Goal: Find specific page/section: Find specific page/section

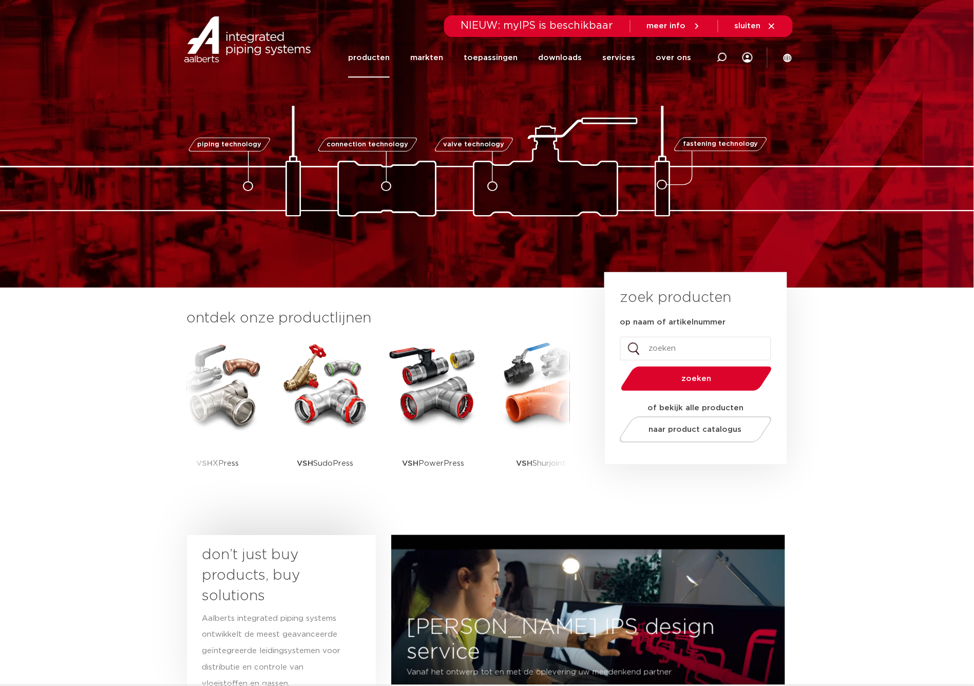
click at [375, 53] on link "producten" at bounding box center [369, 58] width 42 height 40
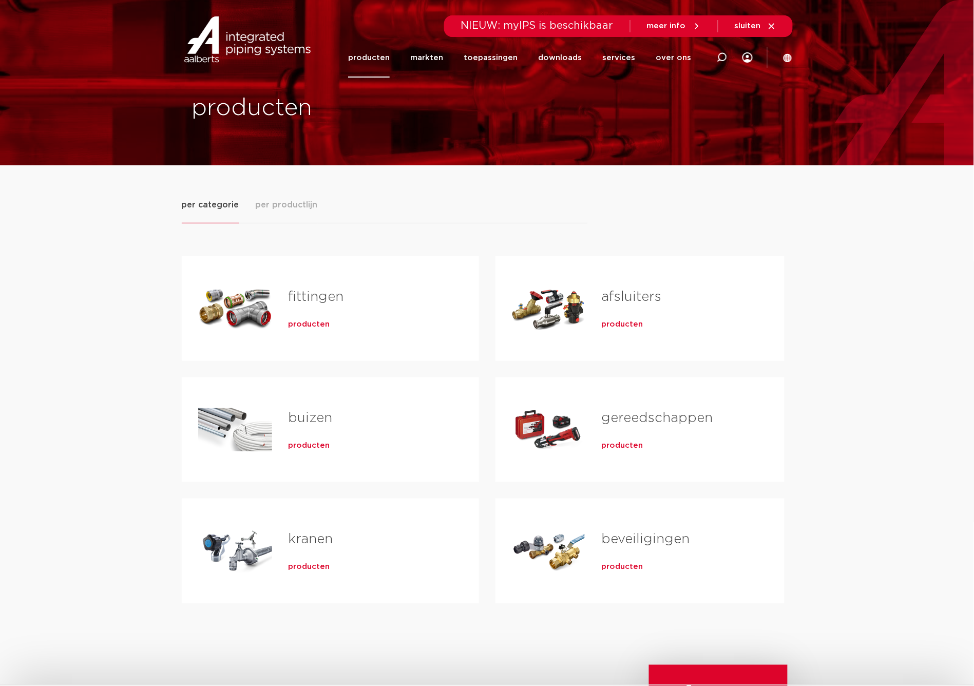
click at [324, 291] on link "fittingen" at bounding box center [316, 296] width 55 height 13
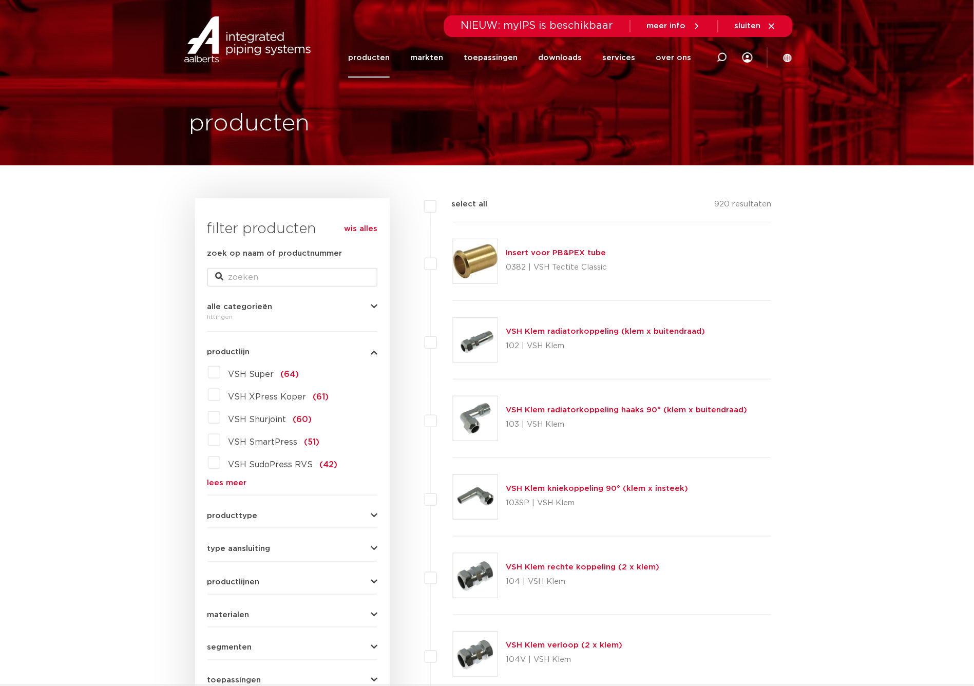
click at [233, 479] on link "lees meer" at bounding box center [292, 483] width 170 height 8
